Goal: Task Accomplishment & Management: Use online tool/utility

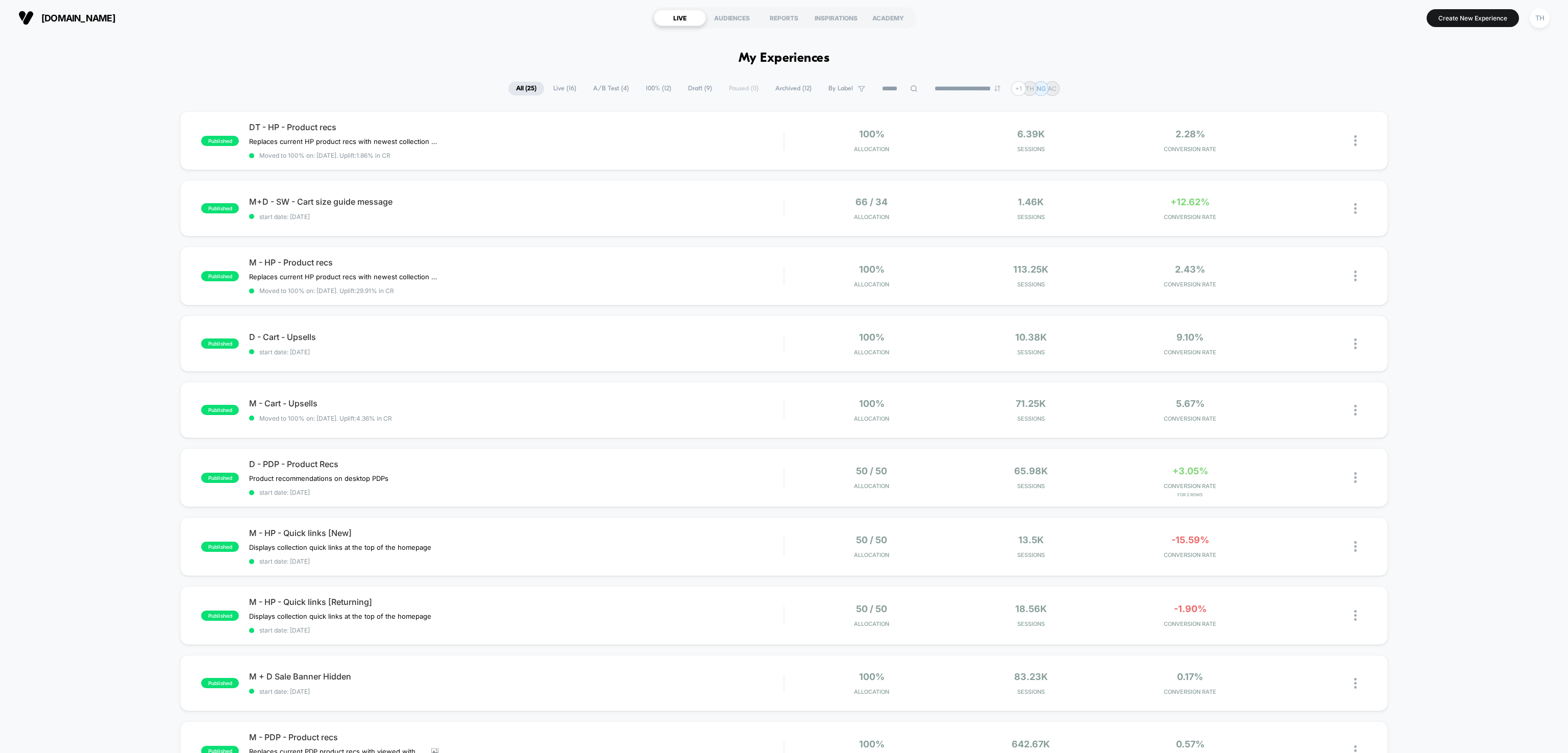
click at [559, 84] on span "Live ( 16 )" at bounding box center [565, 88] width 39 height 14
click at [603, 87] on span "A/B Test ( 4 )" at bounding box center [611, 88] width 51 height 14
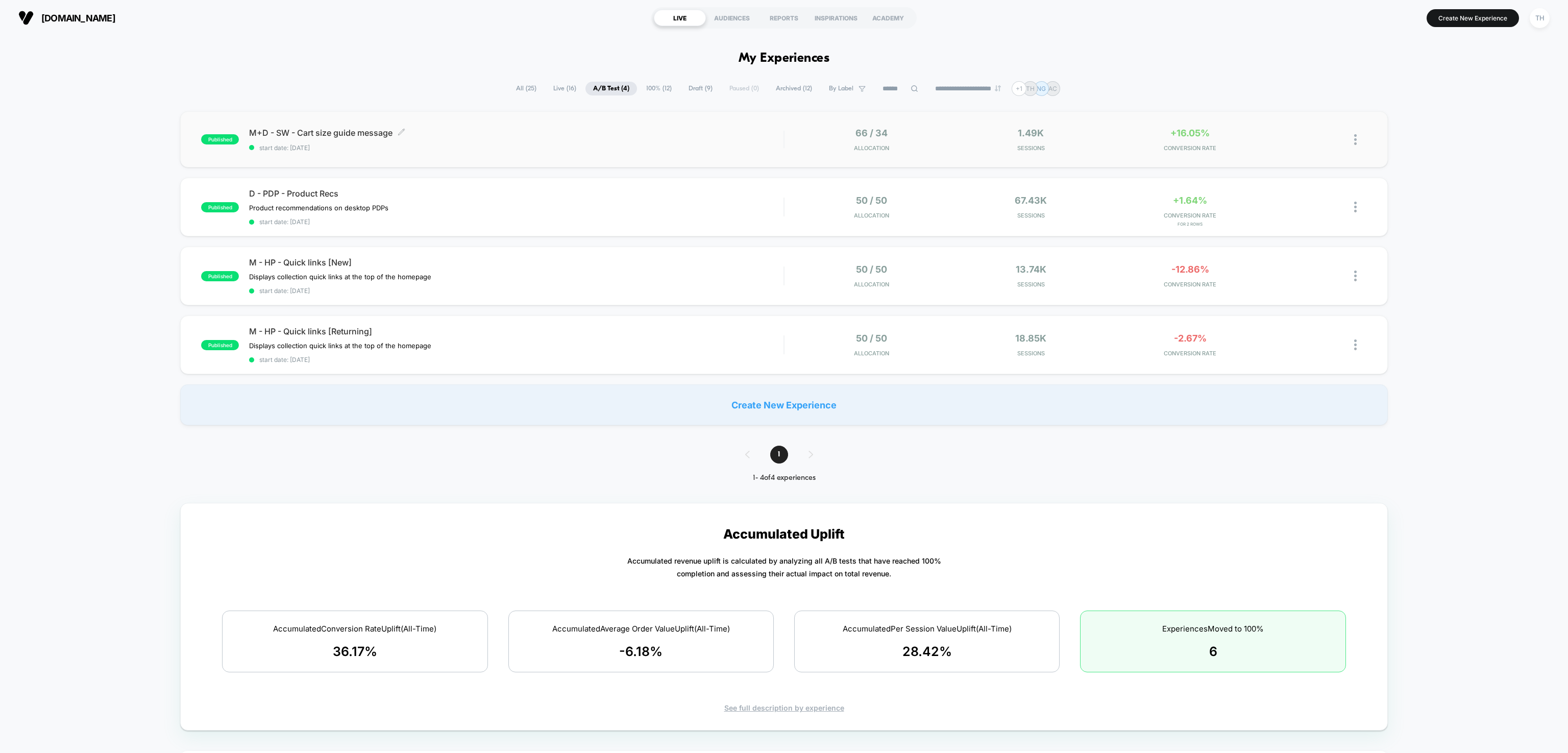
click at [728, 138] on div "M+D - SW - Cart size guide message Click to edit experience details Click to ed…" at bounding box center [516, 139] width 534 height 24
